Goal: Task Accomplishment & Management: Manage account settings

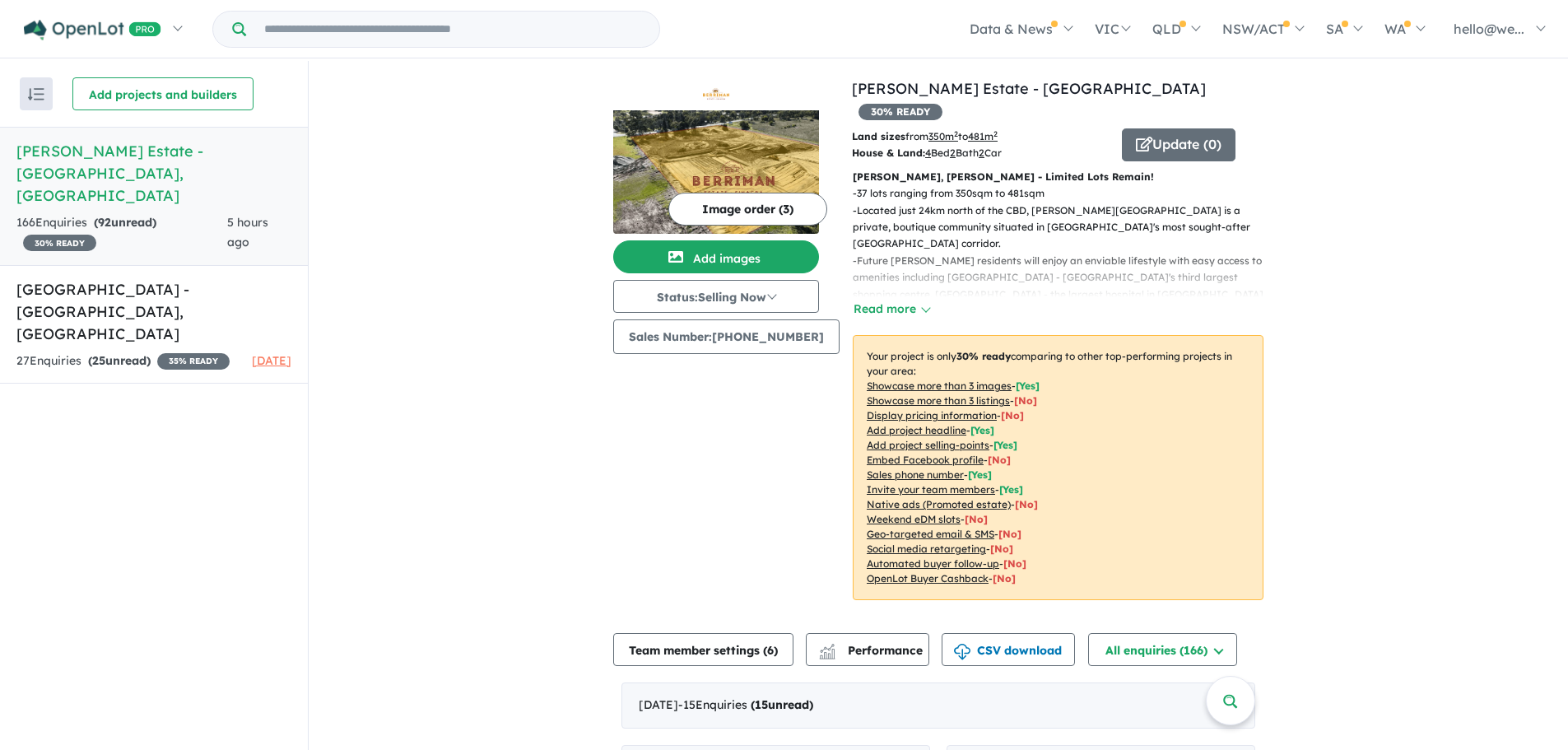
click at [727, 212] on button "Image order ( 3 )" at bounding box center [747, 209] width 159 height 33
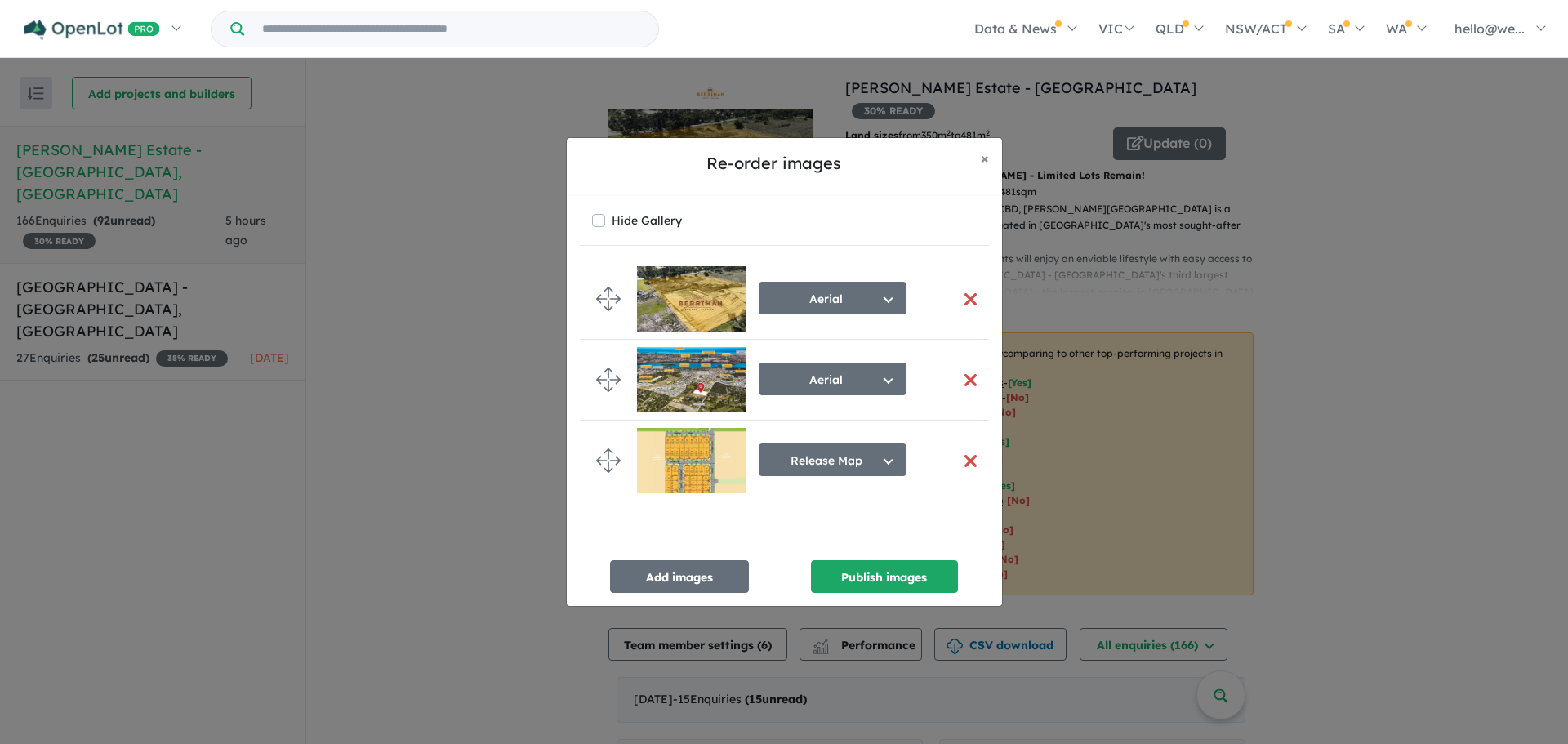
click at [962, 460] on button "button" at bounding box center [971, 460] width 34 height 35
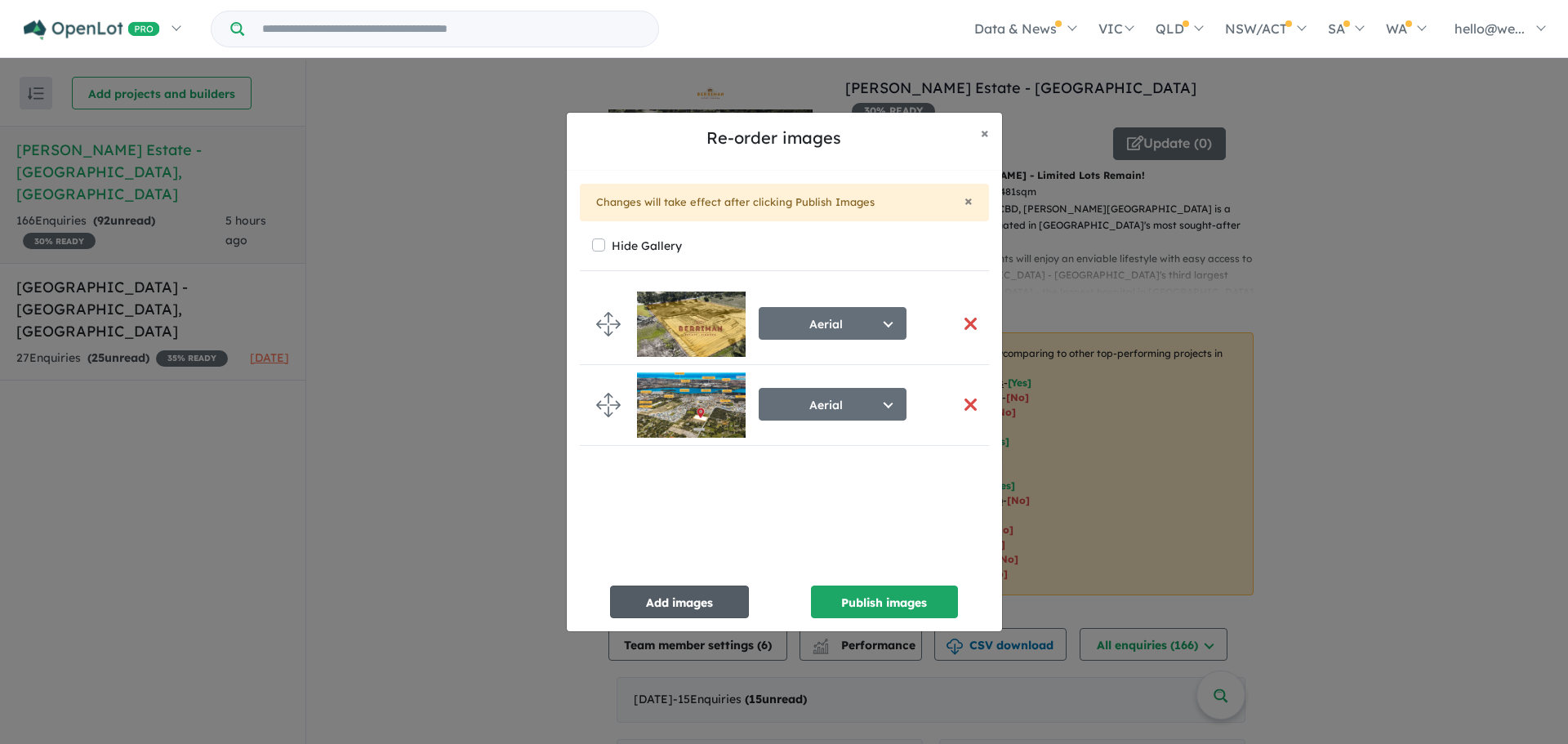
click at [699, 594] on button "Add images" at bounding box center [679, 602] width 139 height 33
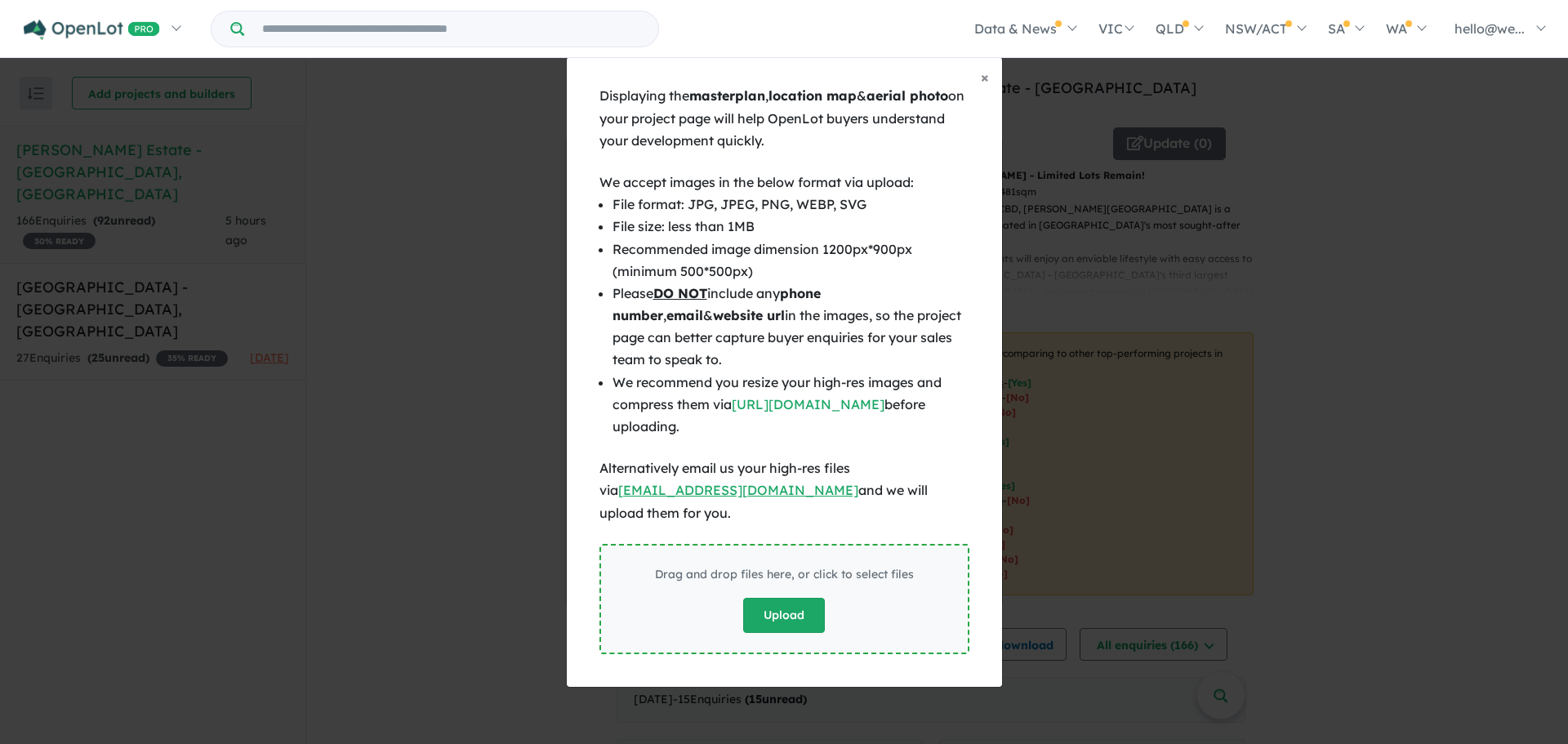
click at [776, 608] on button "Upload" at bounding box center [784, 614] width 82 height 35
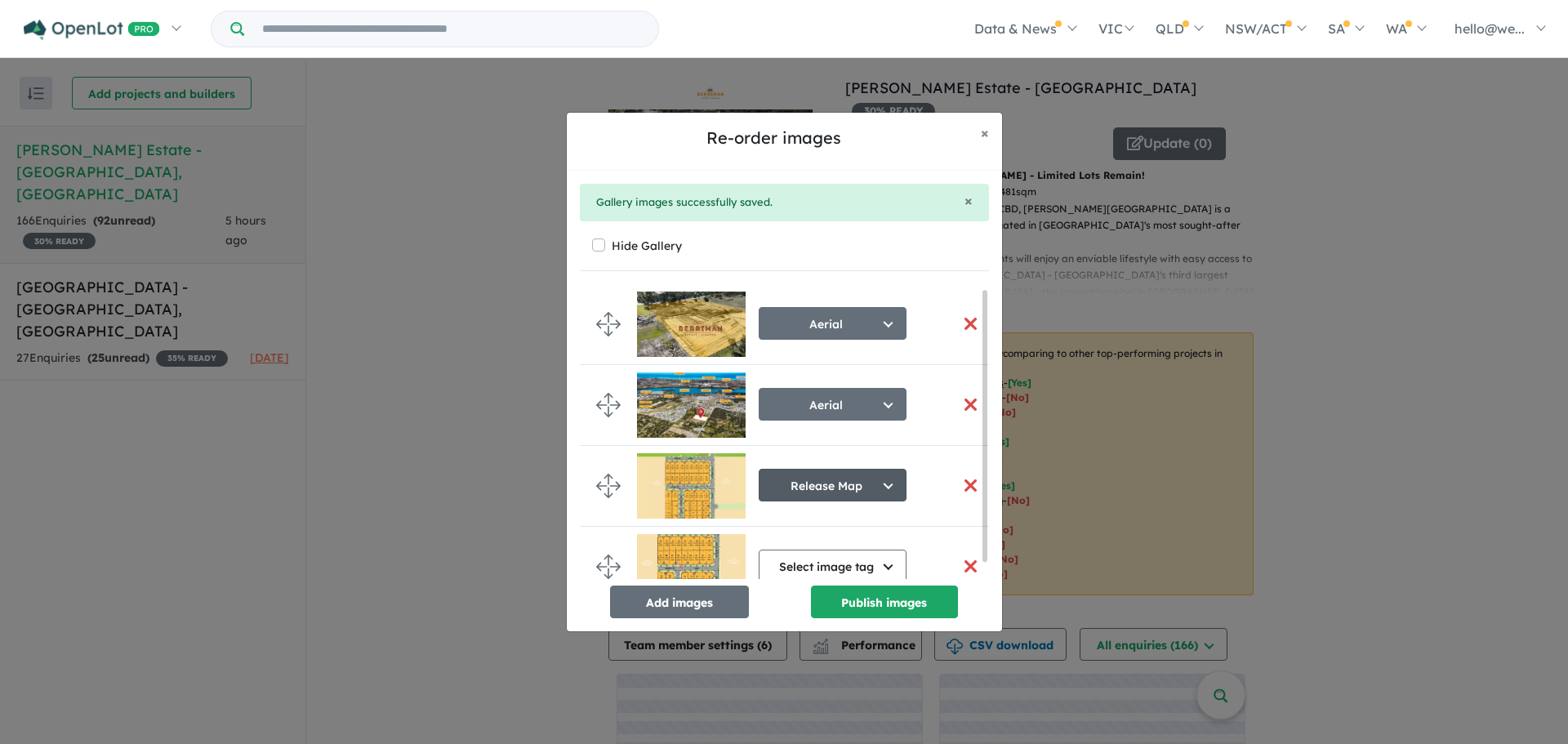
scroll to position [22, 0]
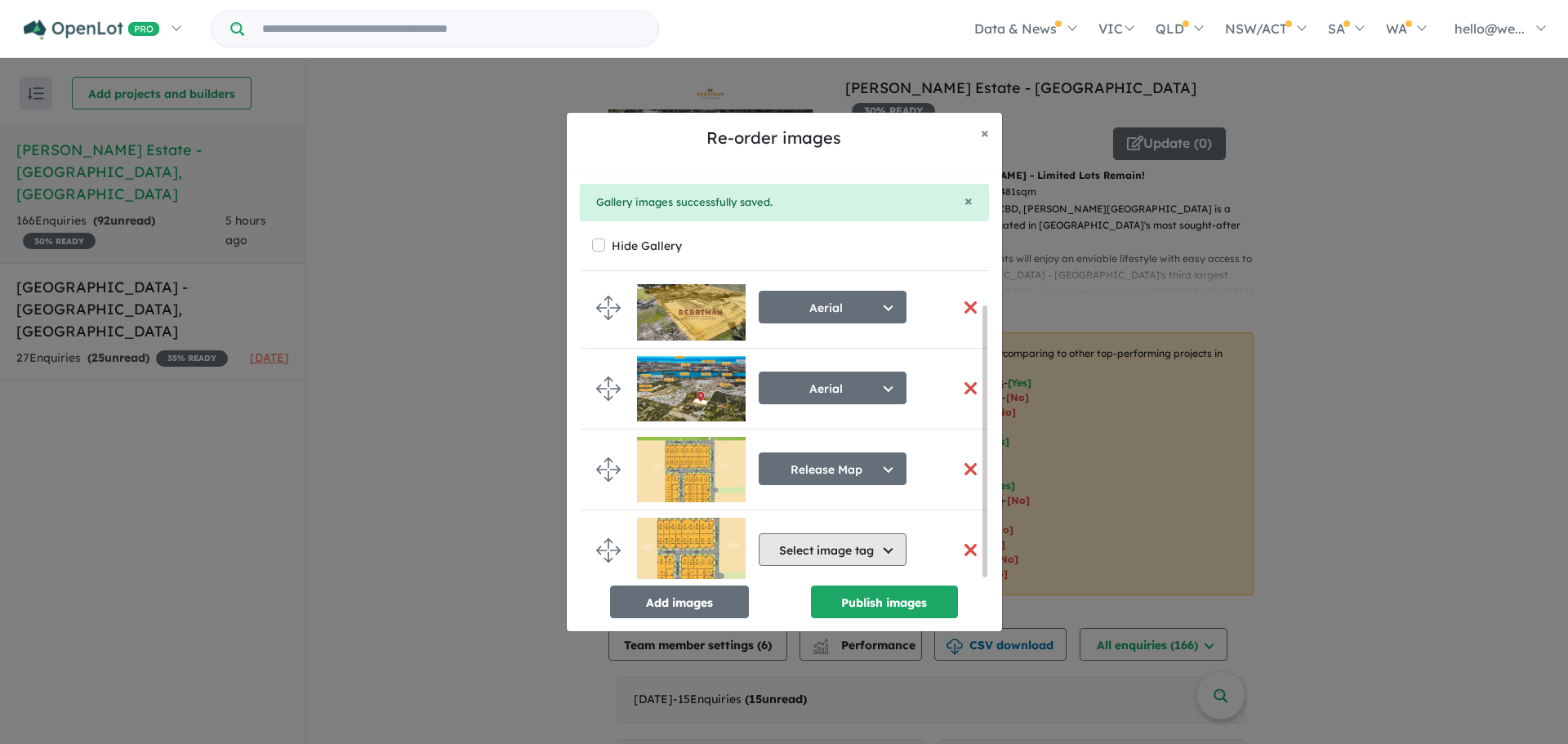
click at [849, 546] on button "Select image tag" at bounding box center [832, 549] width 148 height 33
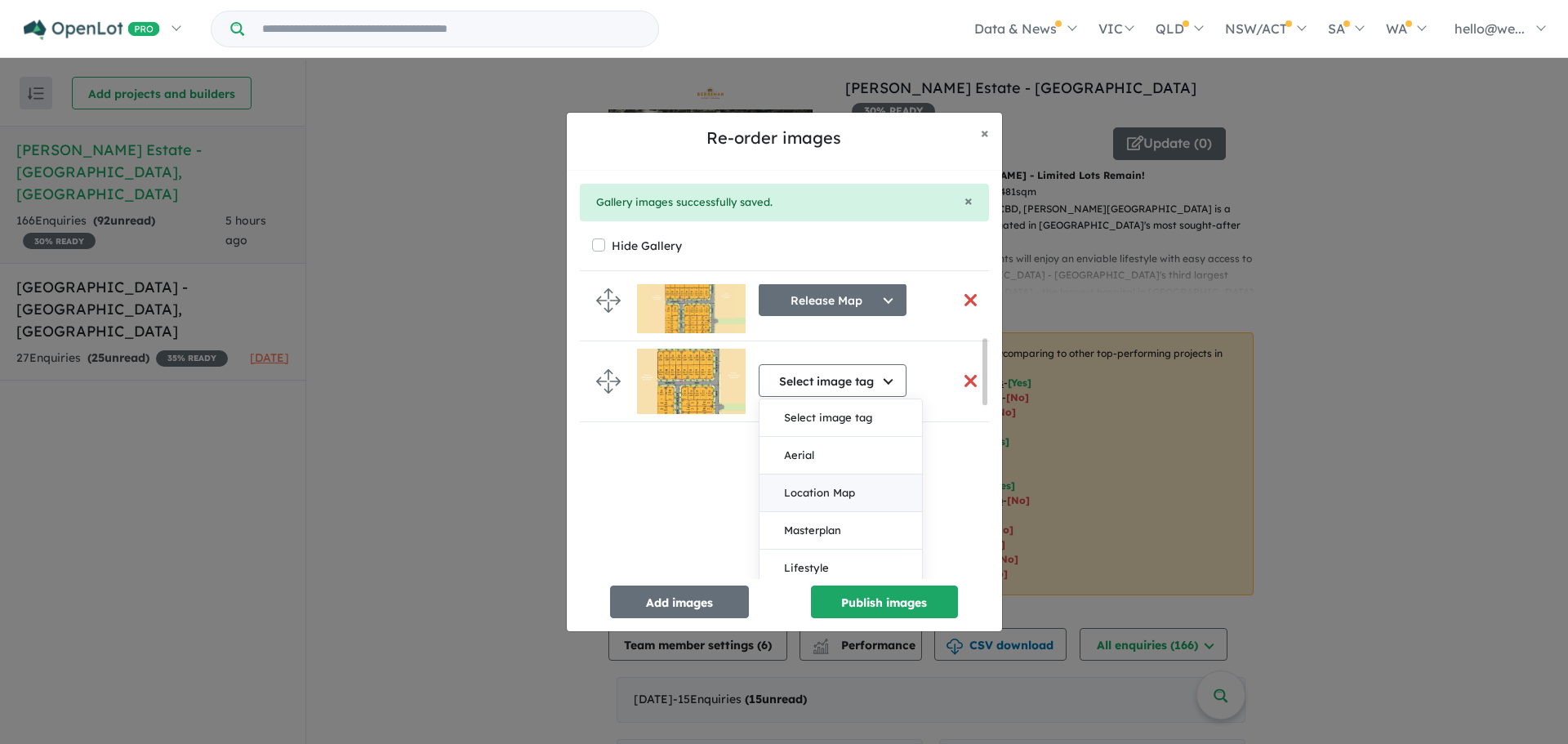
scroll to position [349, 0]
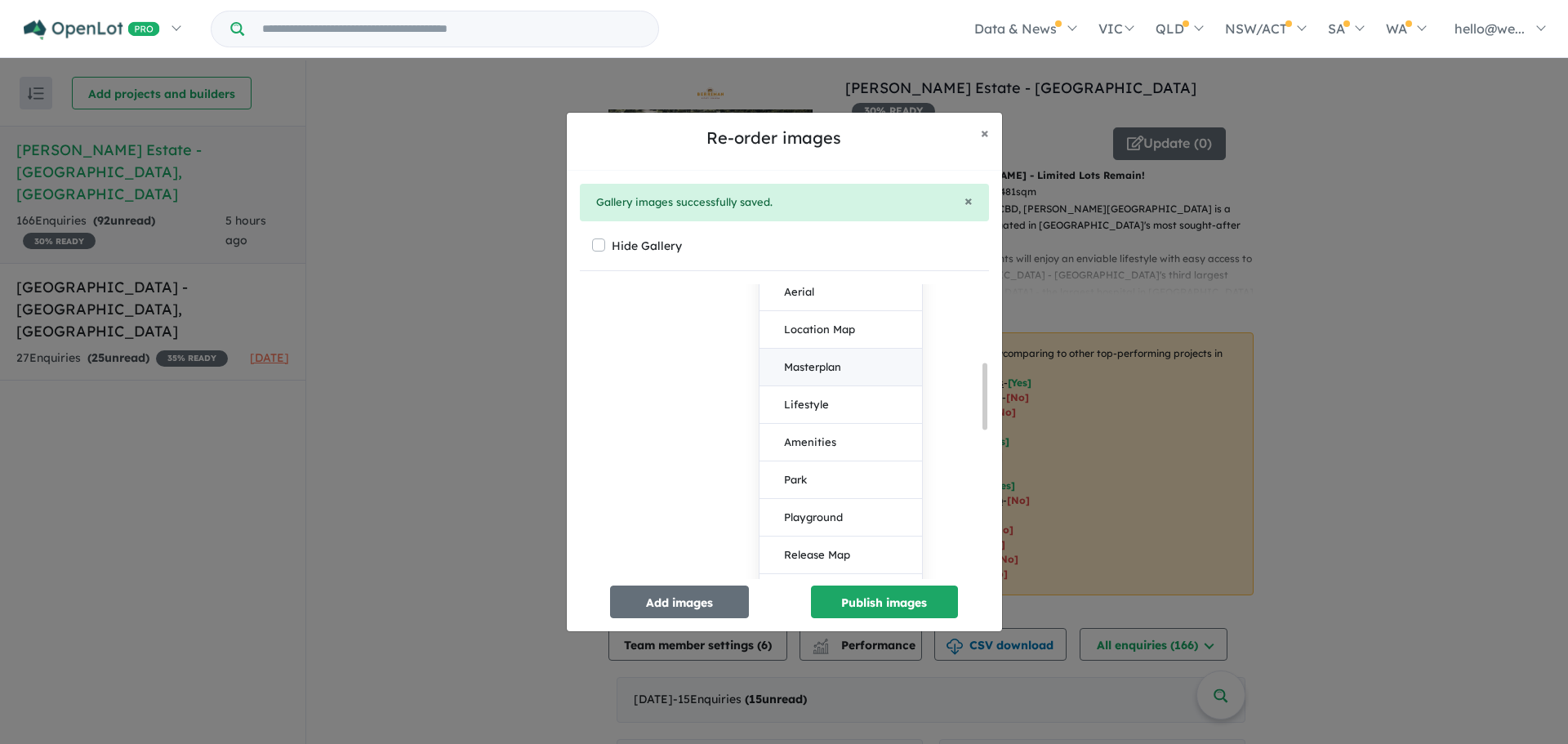
click at [828, 376] on button "Masterplan" at bounding box center [840, 367] width 162 height 37
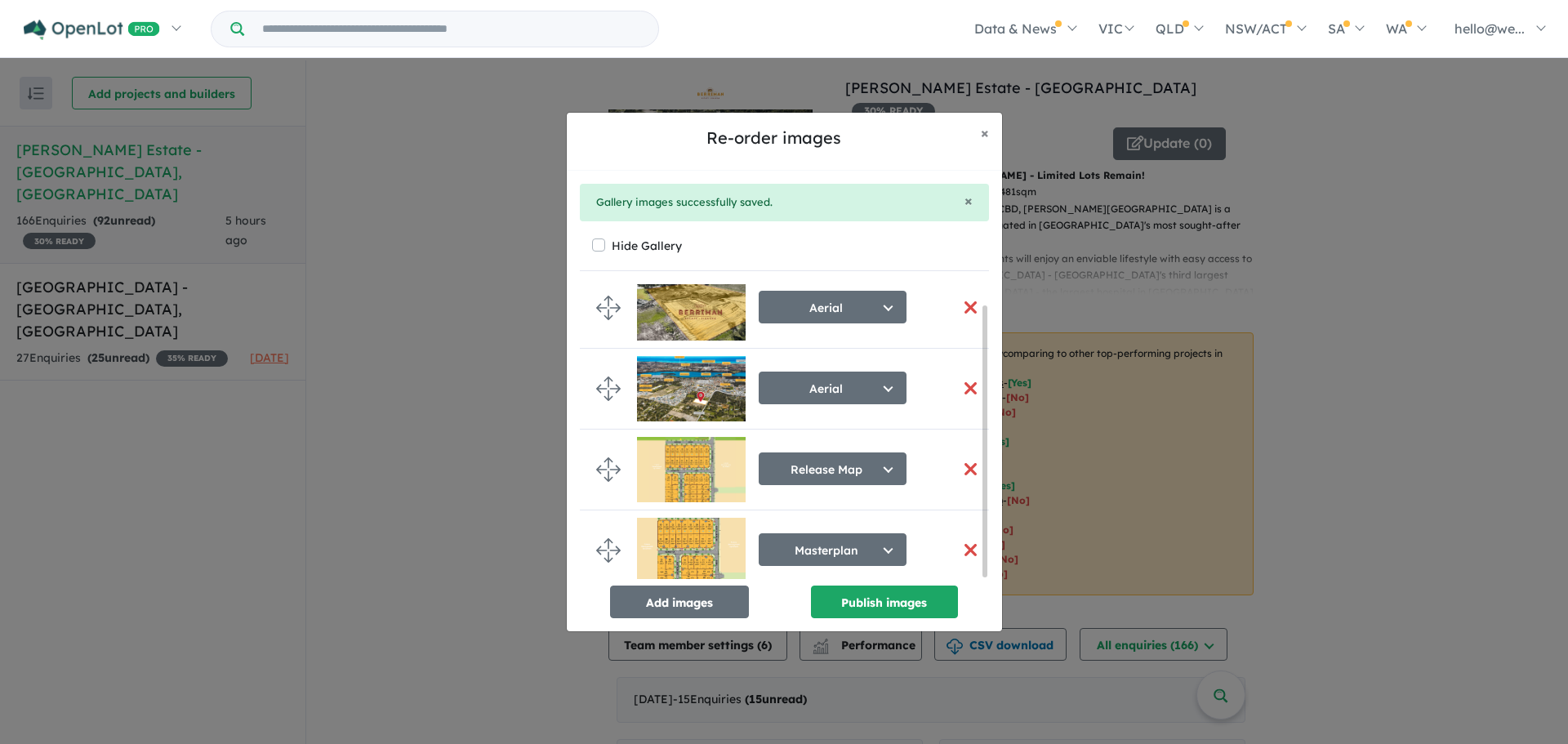
click at [959, 463] on button "button" at bounding box center [971, 469] width 34 height 35
click at [922, 604] on button "Publish images" at bounding box center [884, 602] width 147 height 33
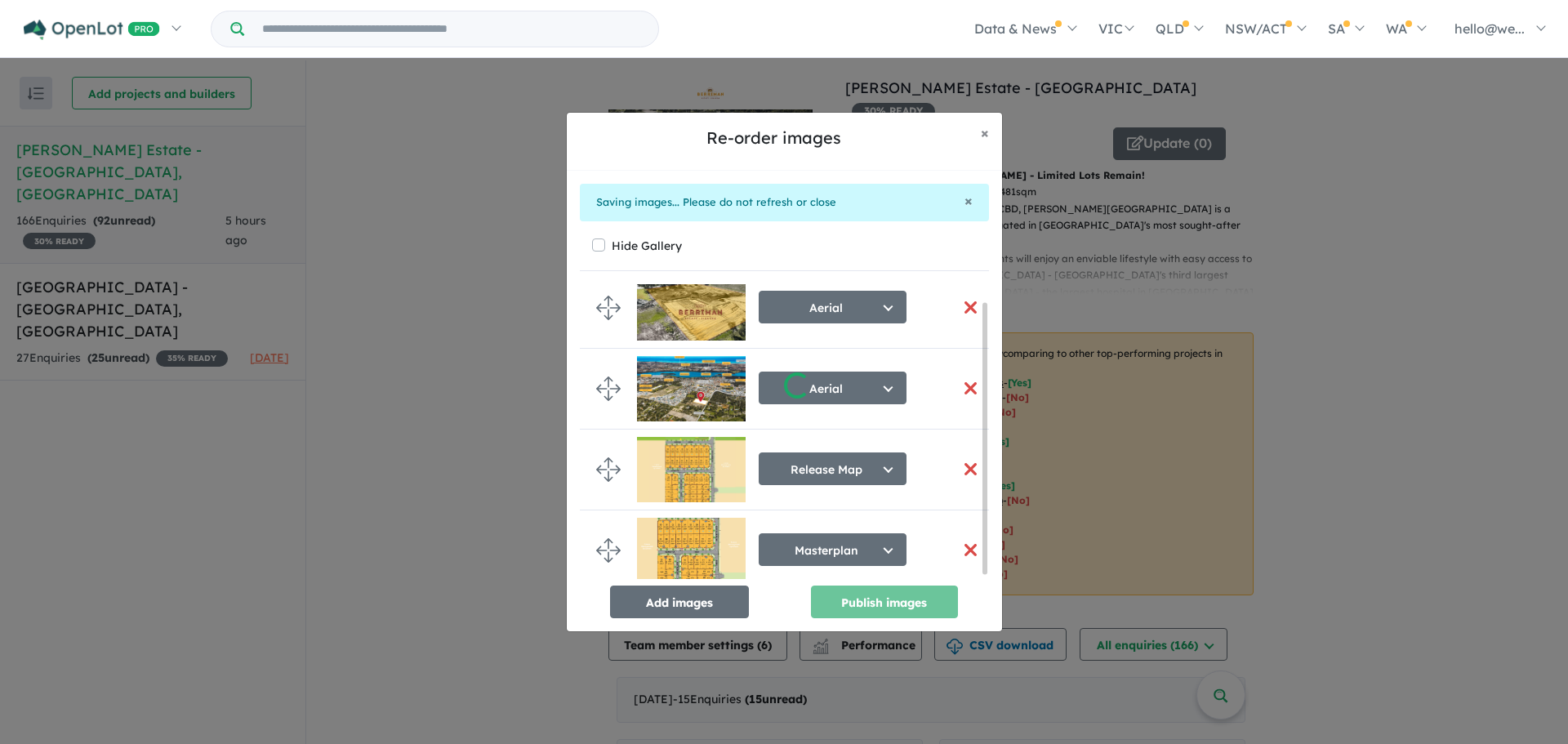
scroll to position [15, 0]
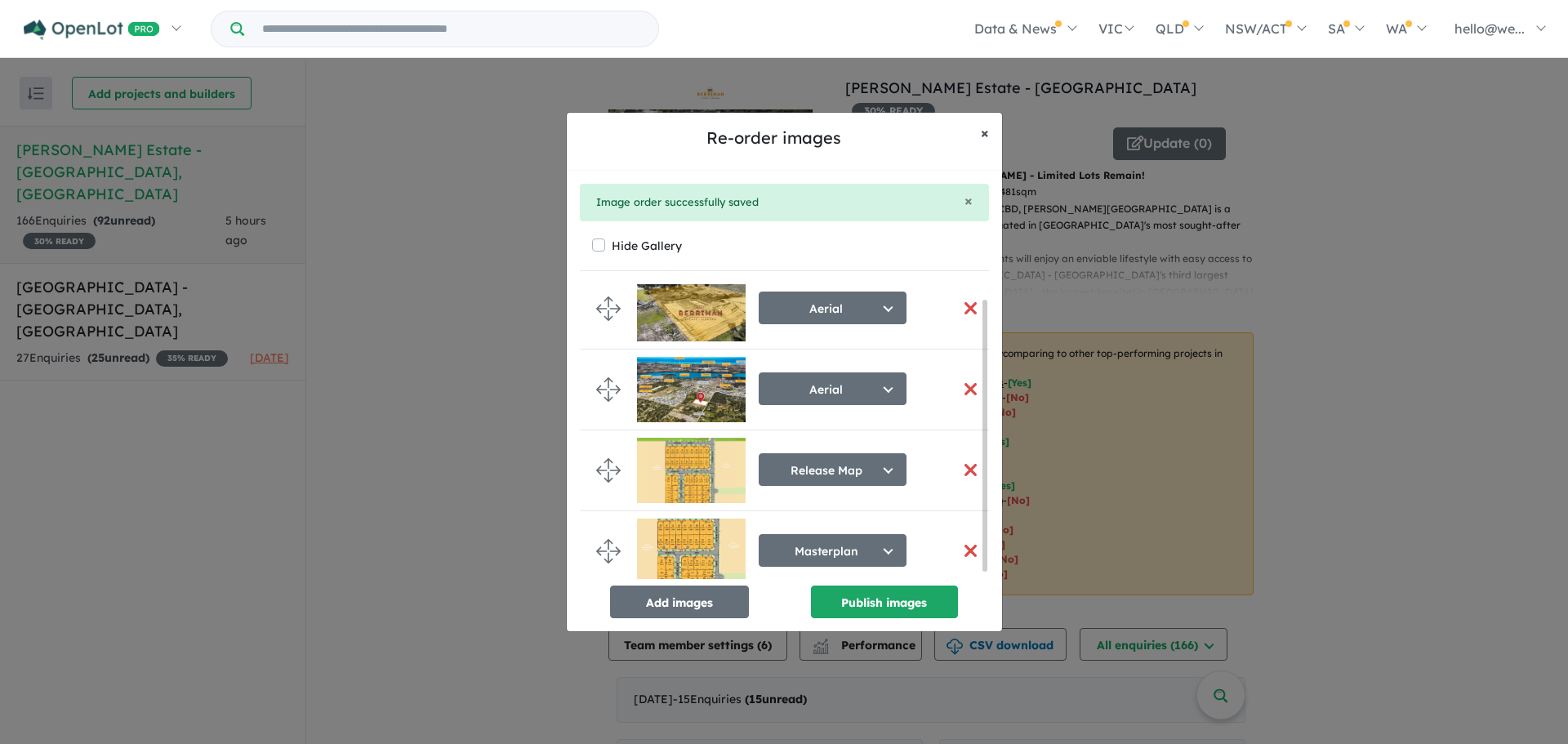
click at [976, 128] on button "× Close" at bounding box center [984, 132] width 34 height 41
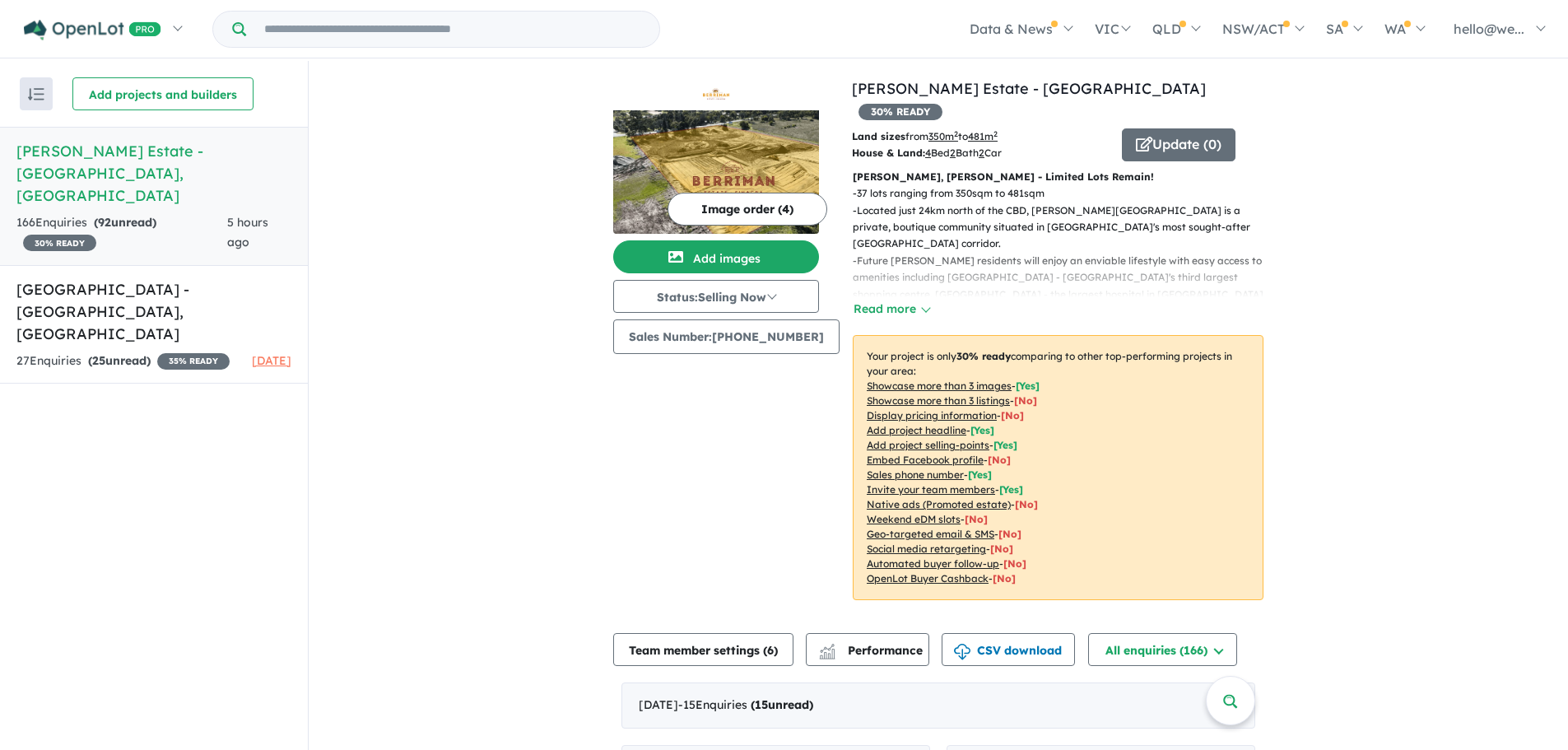
click at [733, 211] on button "Image order ( 4 )" at bounding box center [747, 209] width 160 height 33
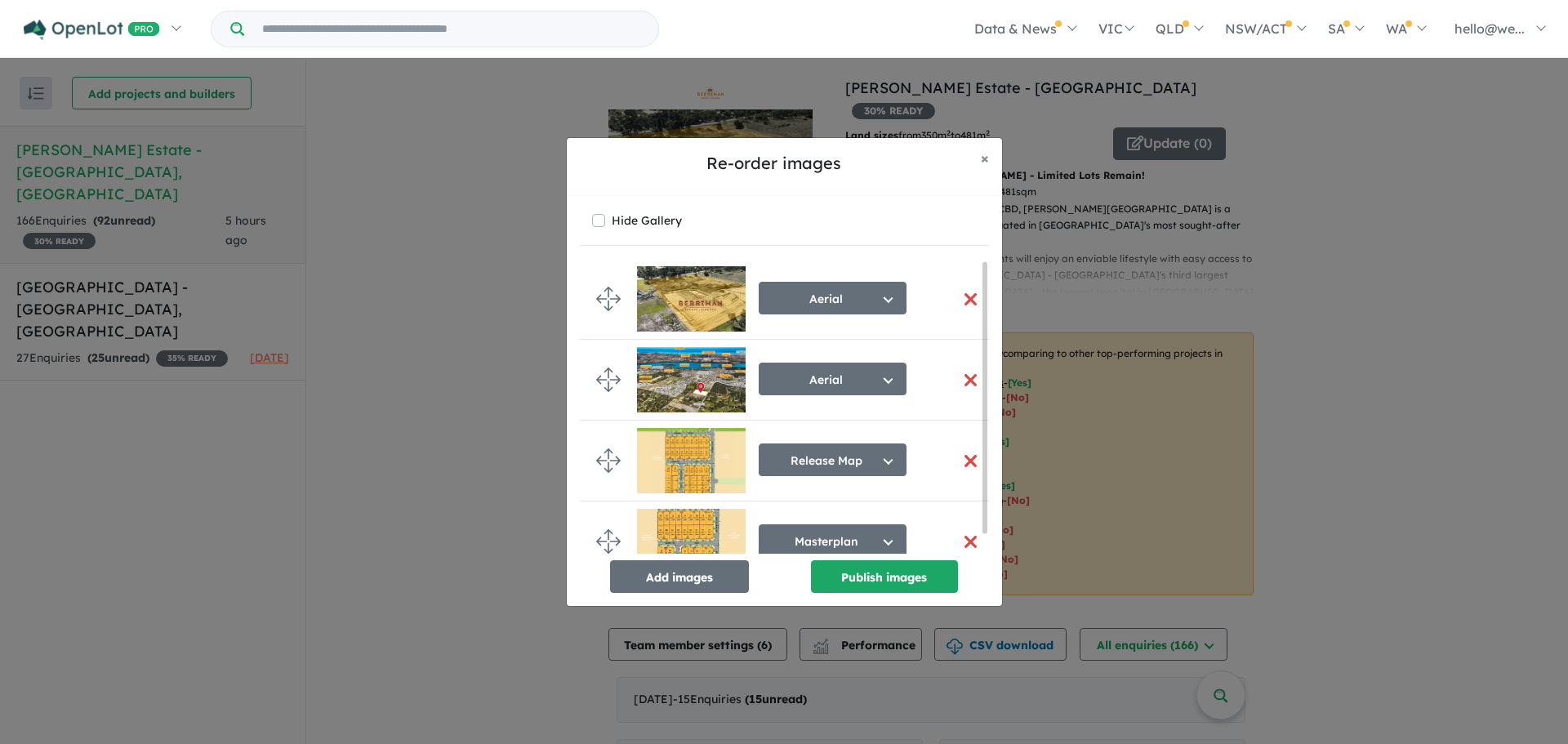
scroll to position [22, 0]
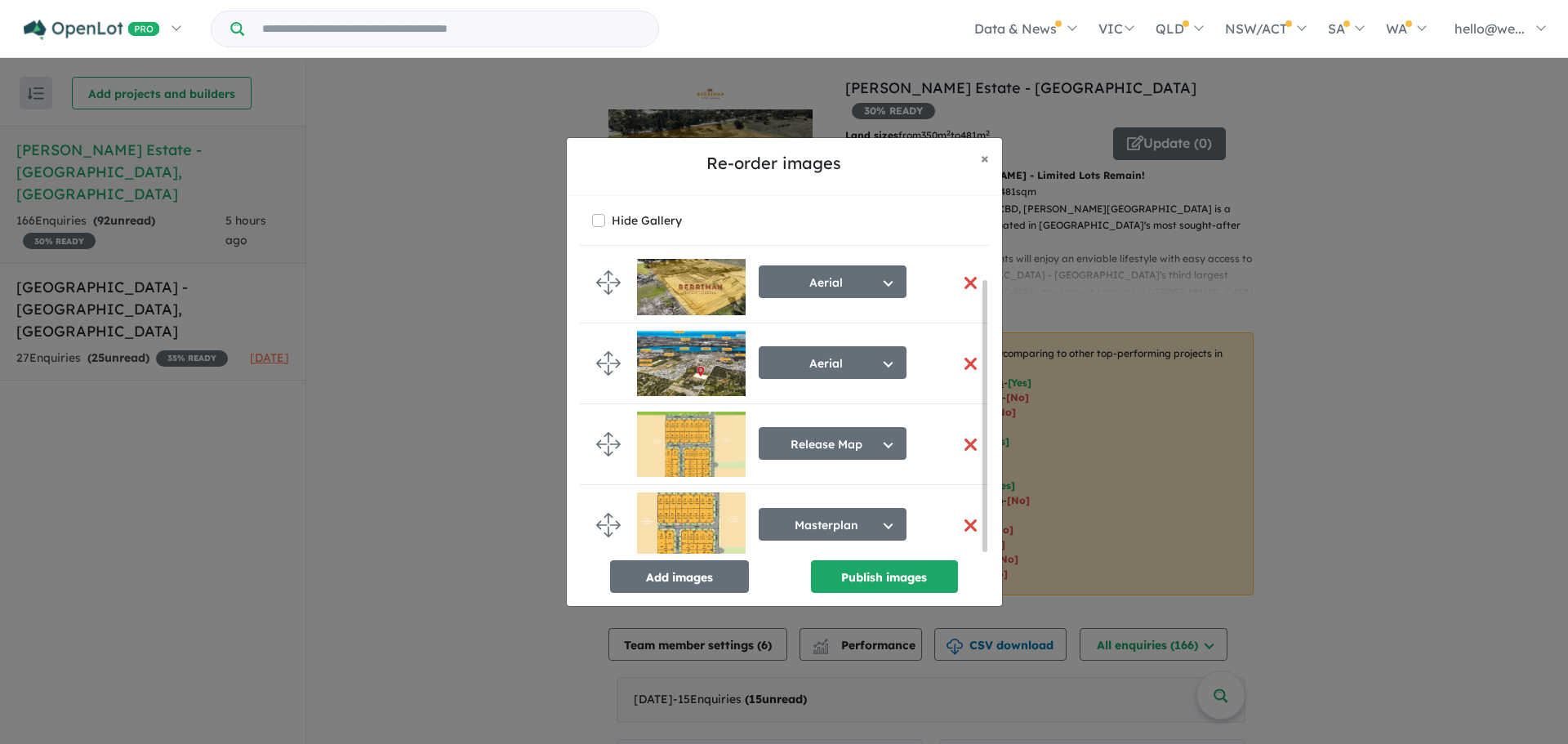
click at [959, 437] on button "button" at bounding box center [971, 444] width 34 height 35
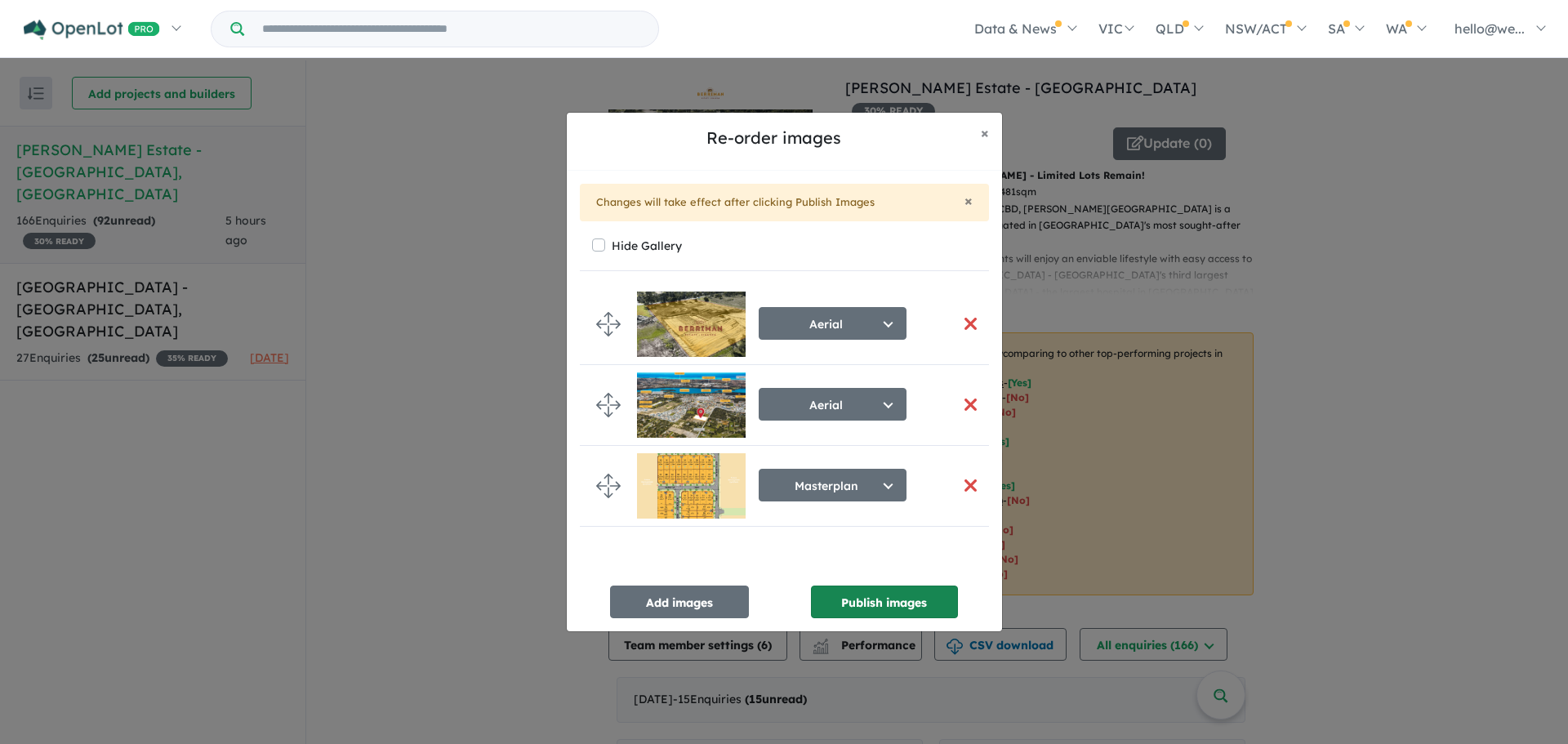
click at [909, 594] on button "Publish images" at bounding box center [884, 602] width 147 height 33
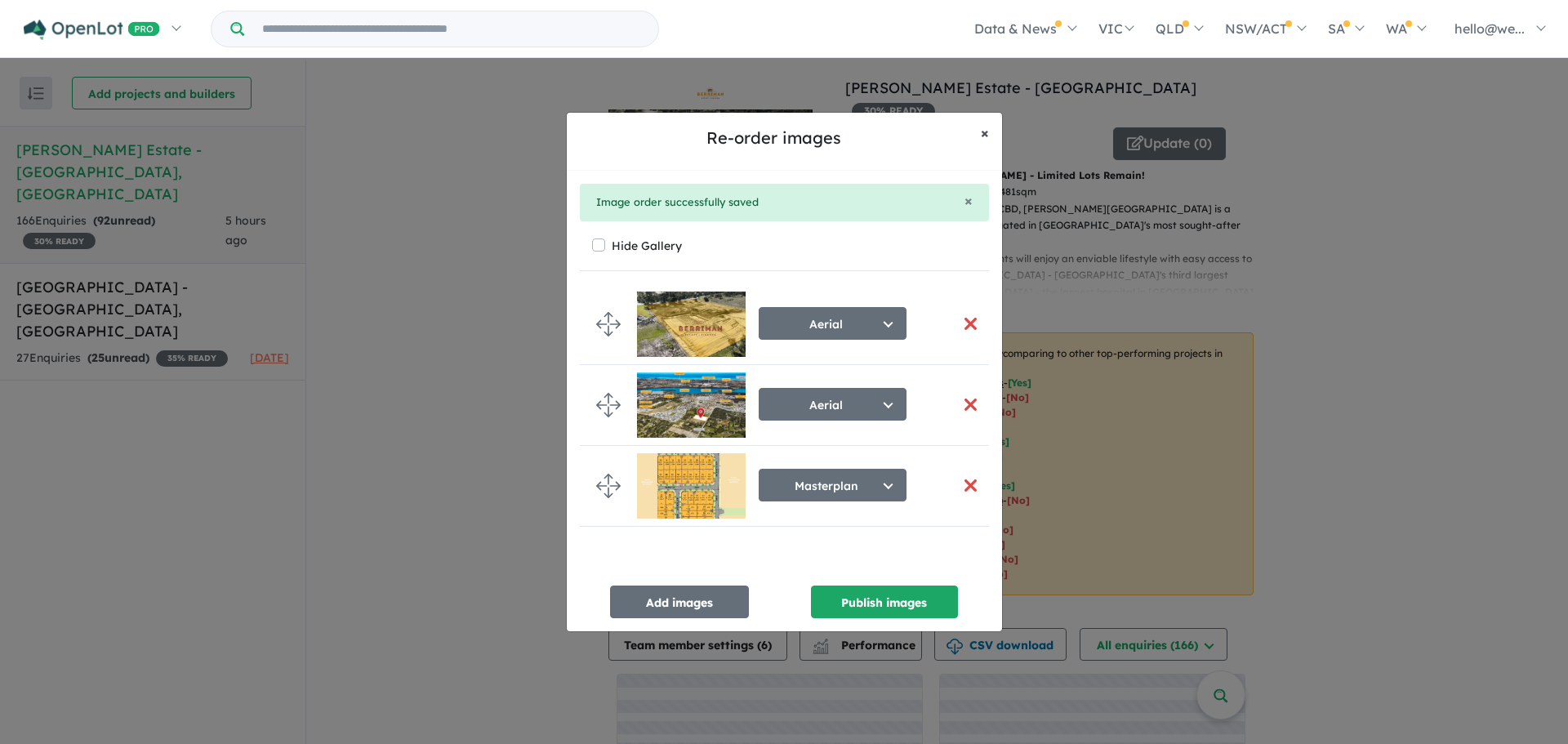
click at [986, 129] on span "×" at bounding box center [984, 132] width 8 height 19
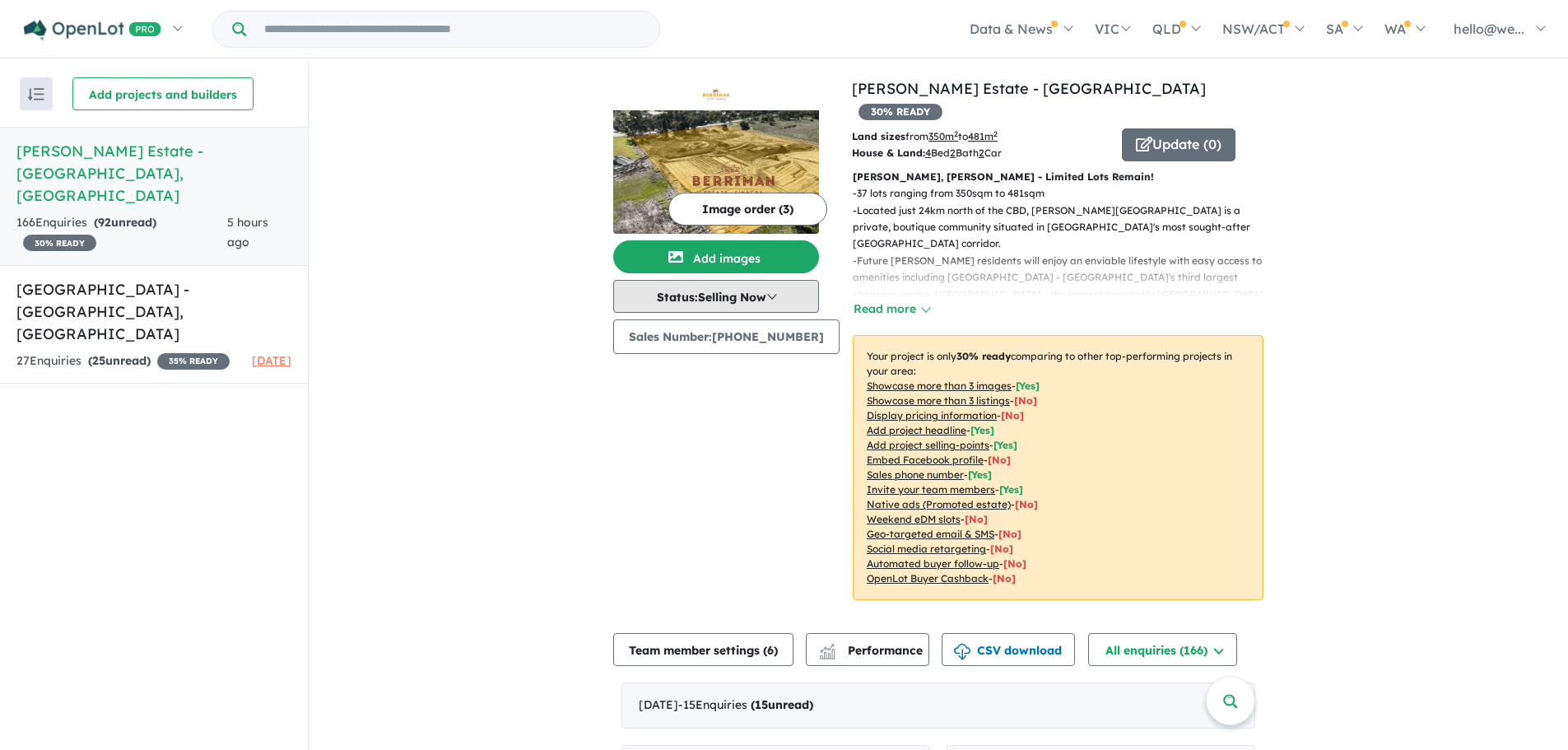
click at [737, 294] on button "Status: Selling Now" at bounding box center [715, 296] width 206 height 33
click at [737, 633] on button "Team member settings ( 6 )" at bounding box center [703, 650] width 180 height 33
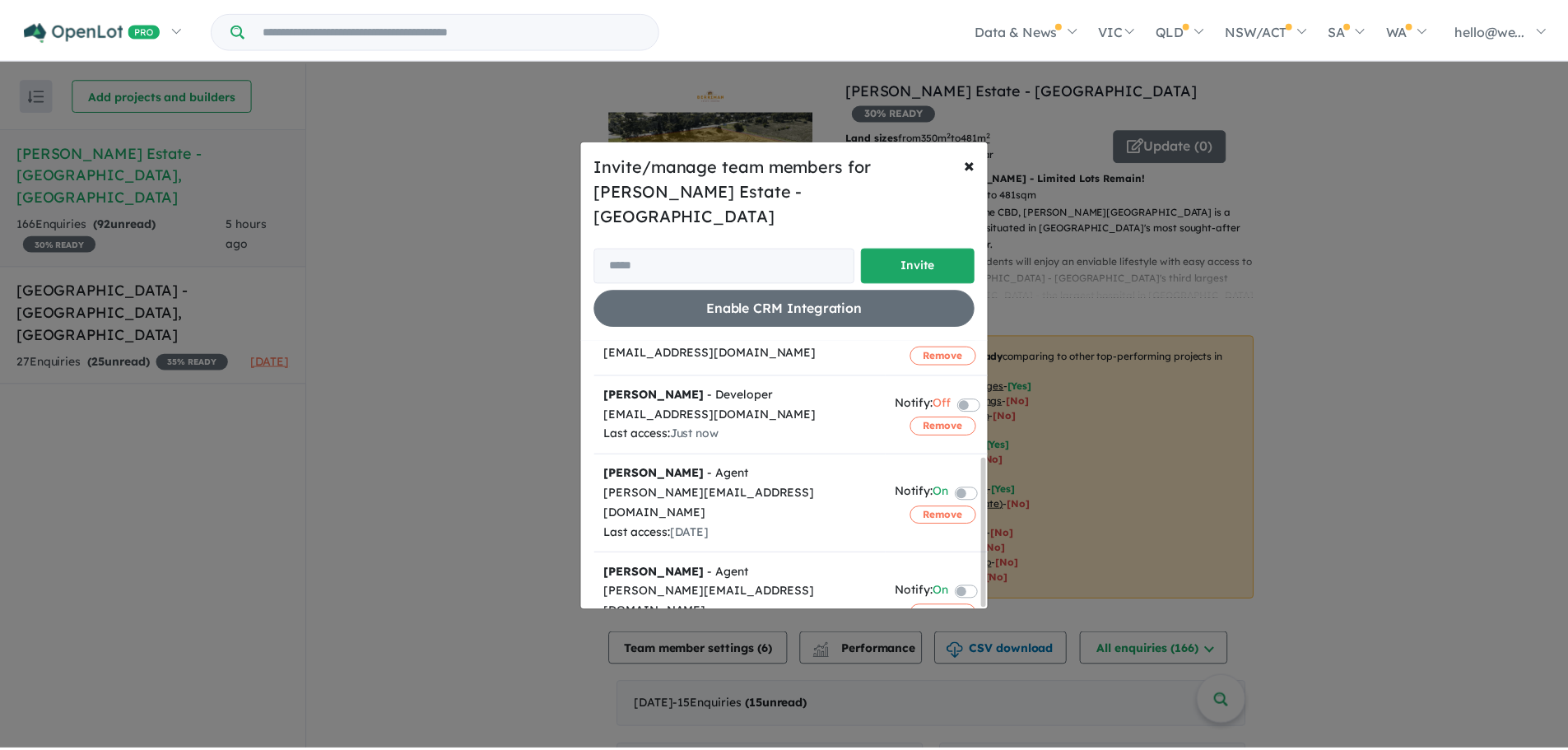
scroll to position [209, 0]
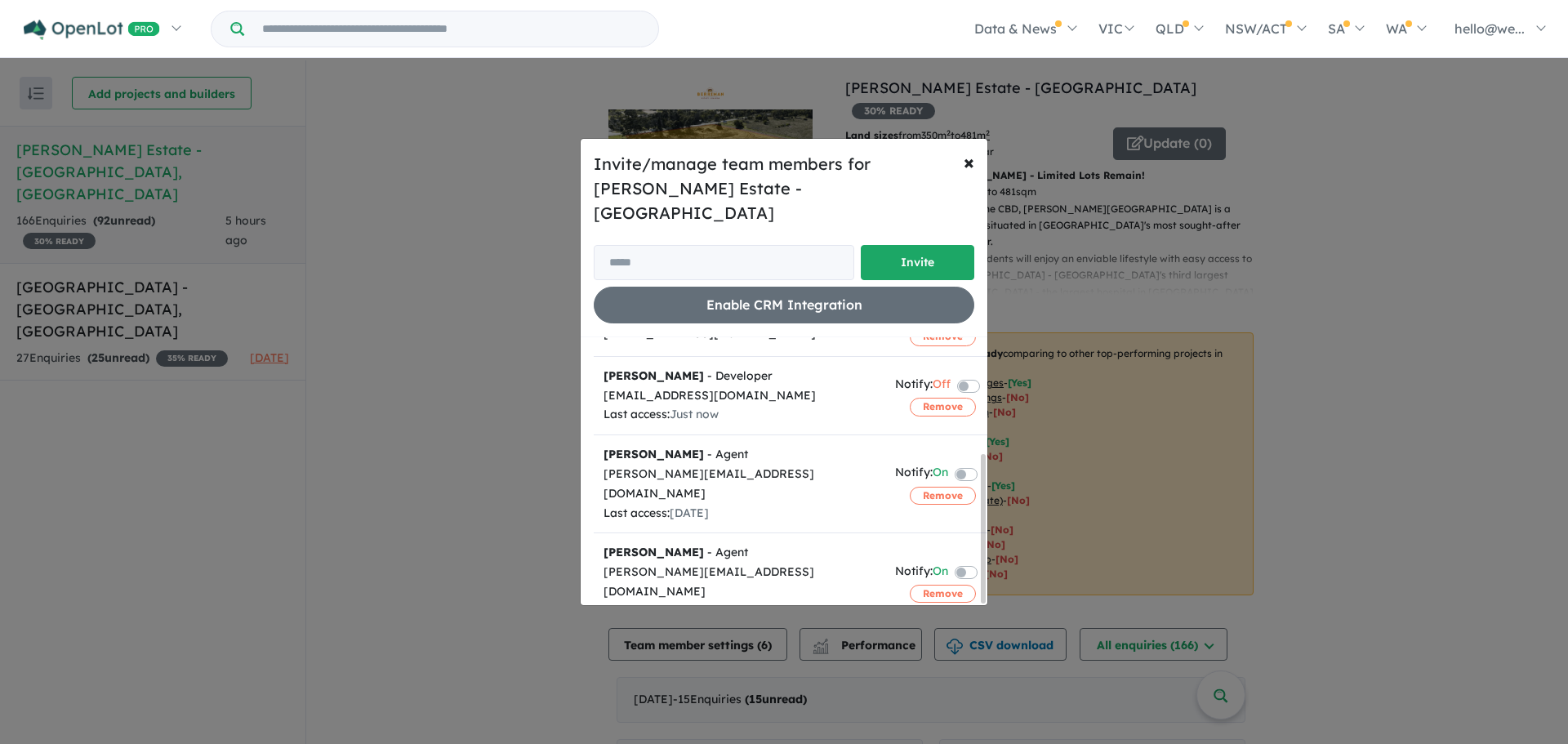
click at [1073, 330] on div "Invite/manage team members for [PERSON_NAME] Estate - [PERSON_NAME] Invite Enab…" at bounding box center [784, 372] width 1568 height 744
